Goal: Task Accomplishment & Management: Manage account settings

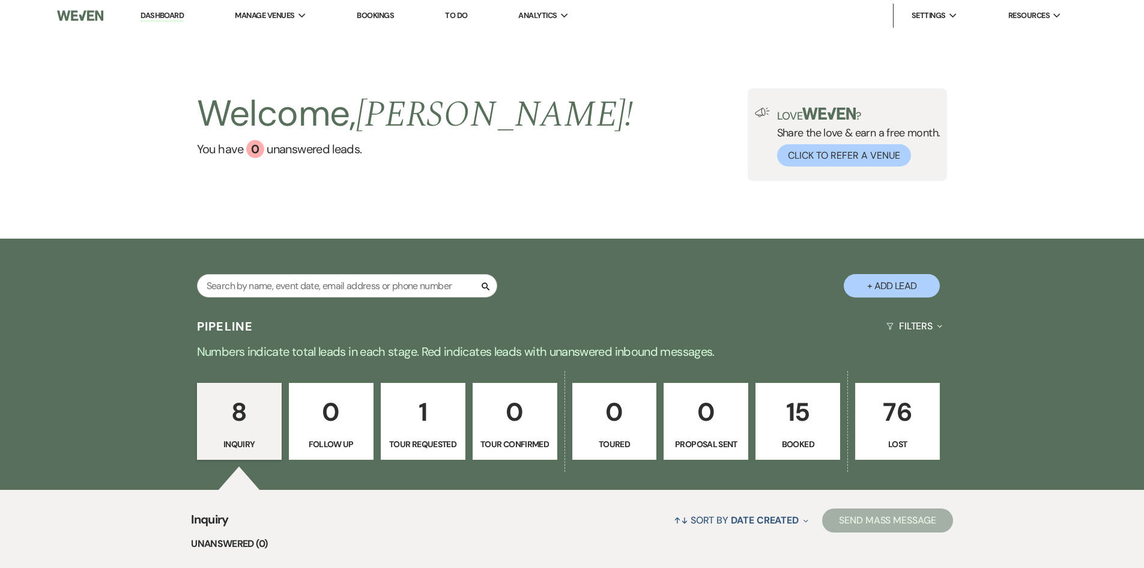
click at [420, 409] on p "1" at bounding box center [423, 412] width 69 height 40
select select "2"
